Goal: Obtain resource: Download file/media

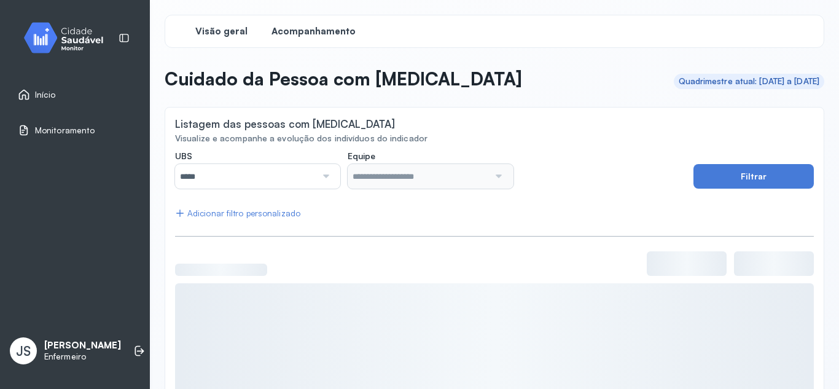
click at [225, 29] on span "Visão geral" at bounding box center [221, 32] width 52 height 12
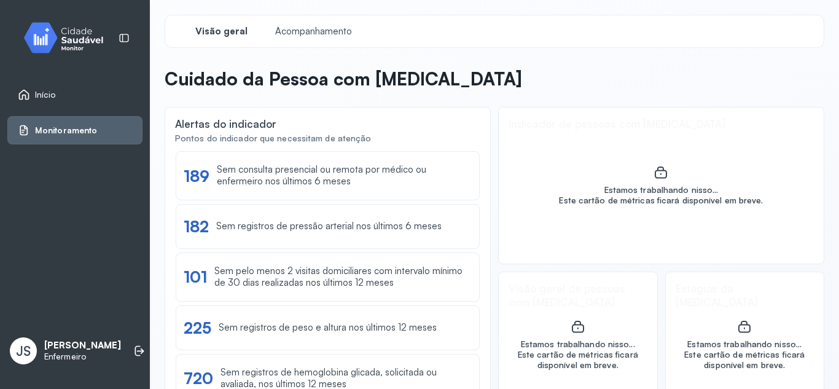
click at [47, 100] on div "Início" at bounding box center [37, 94] width 38 height 12
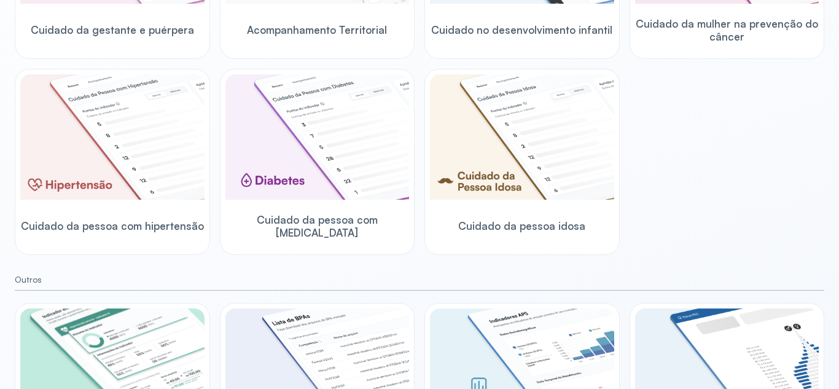
scroll to position [307, 0]
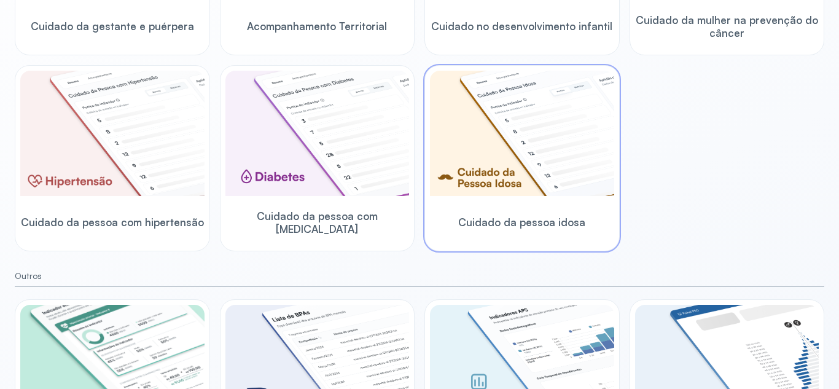
click at [526, 159] on img at bounding box center [522, 133] width 184 height 125
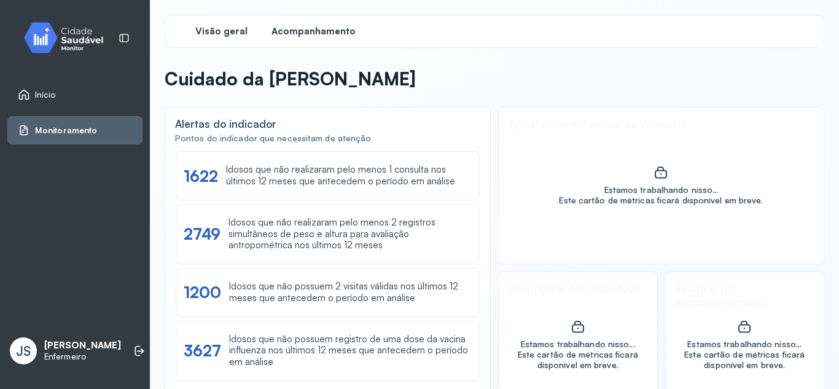
click at [321, 33] on span "Acompanhamento" at bounding box center [313, 32] width 84 height 12
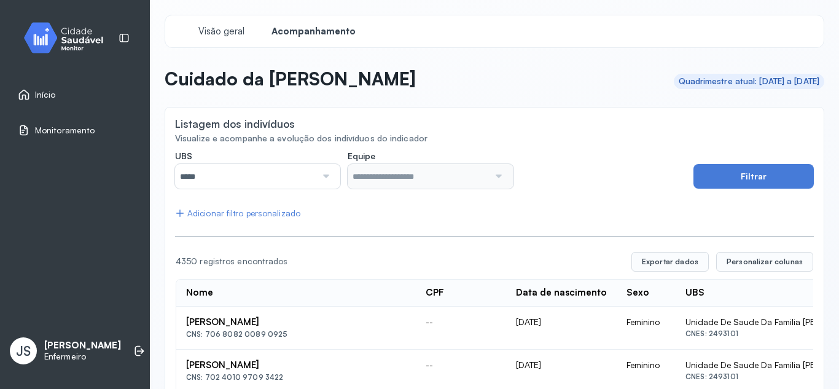
click at [322, 179] on div at bounding box center [324, 176] width 17 height 25
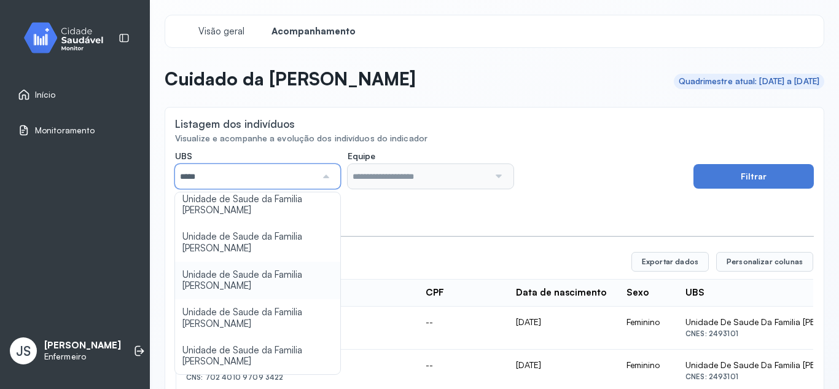
scroll to position [135, 0]
type input "*****"
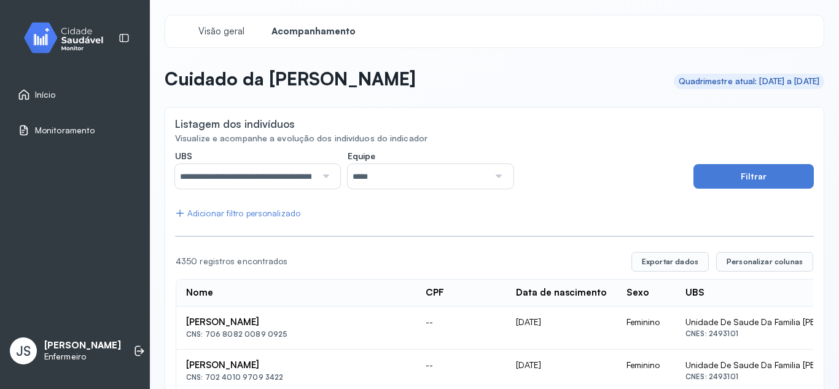
click at [501, 178] on div at bounding box center [497, 176] width 17 height 25
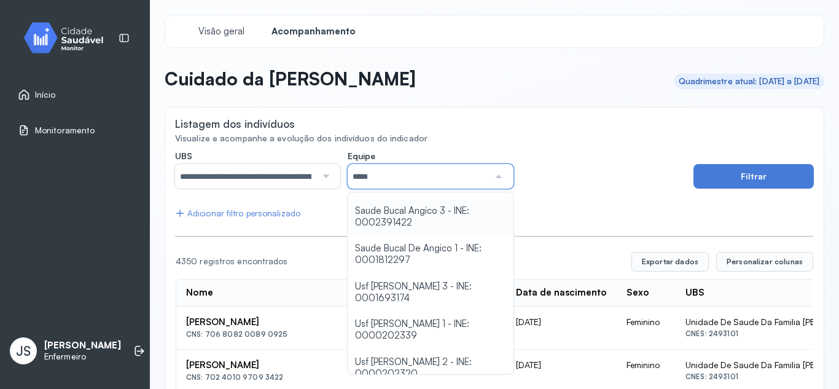
scroll to position [97, 0]
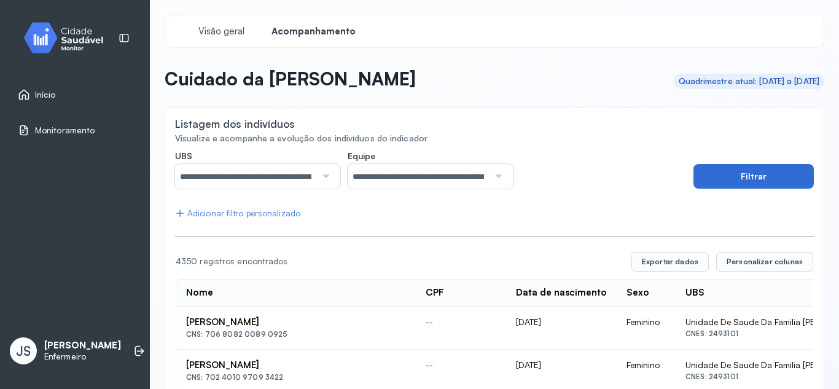
click at [743, 176] on button "Filtrar" at bounding box center [753, 176] width 120 height 25
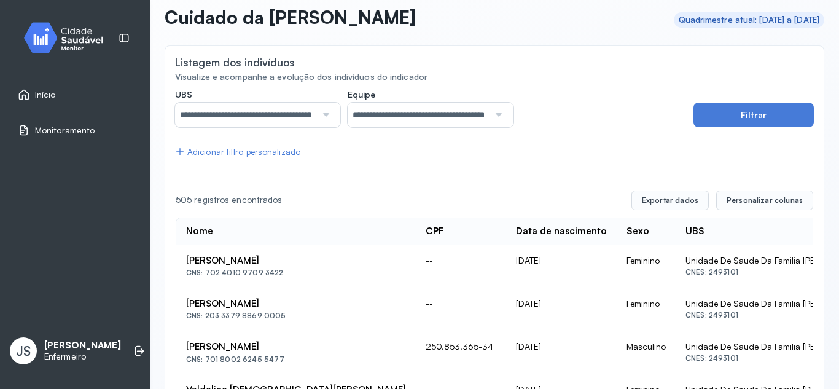
scroll to position [123, 0]
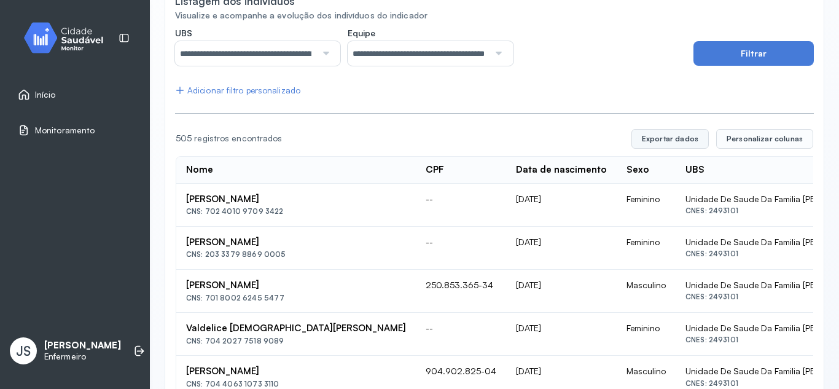
click at [663, 139] on button "Exportar dados" at bounding box center [669, 139] width 77 height 20
